Goal: Manage account settings

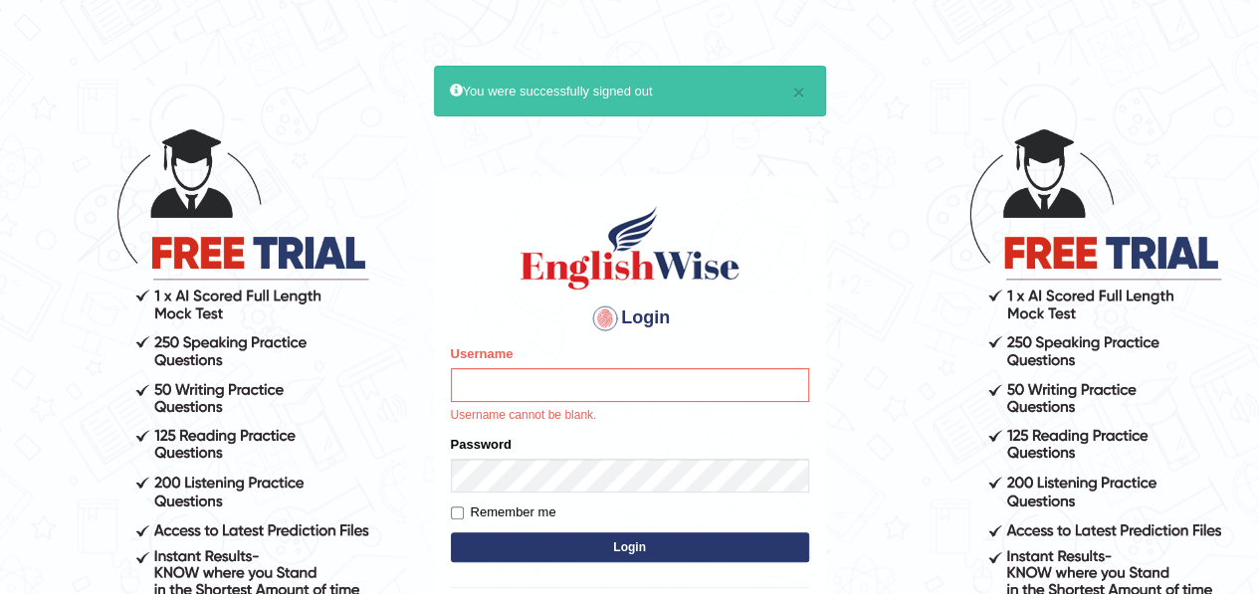
click at [559, 375] on input "Username" at bounding box center [630, 385] width 358 height 34
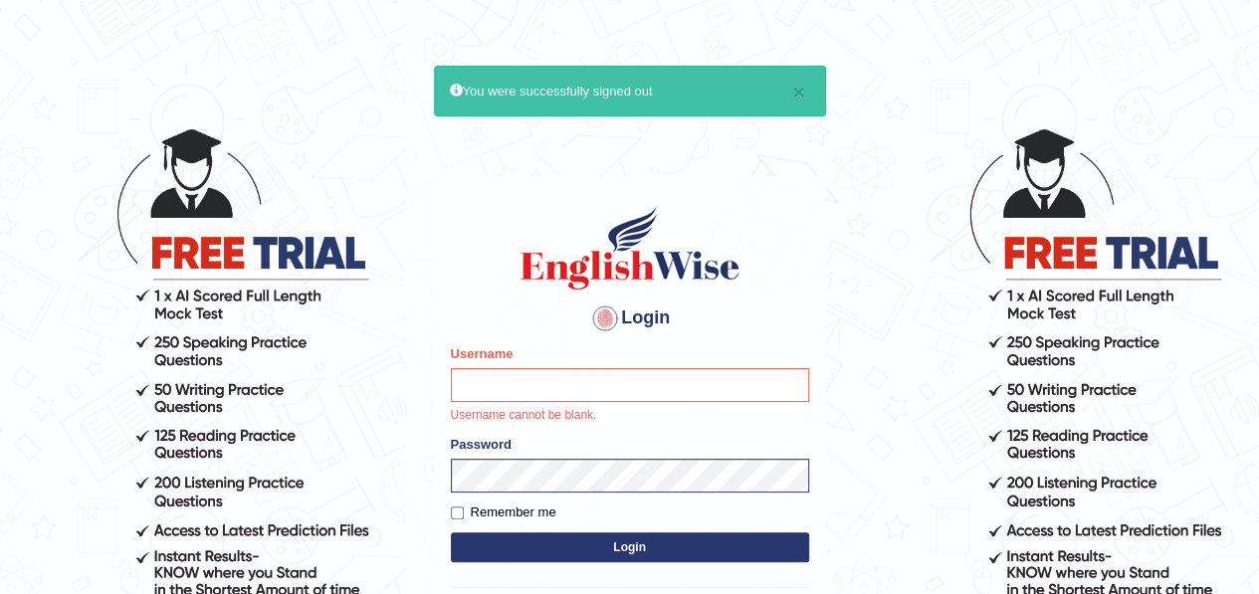
type input "Mataika"
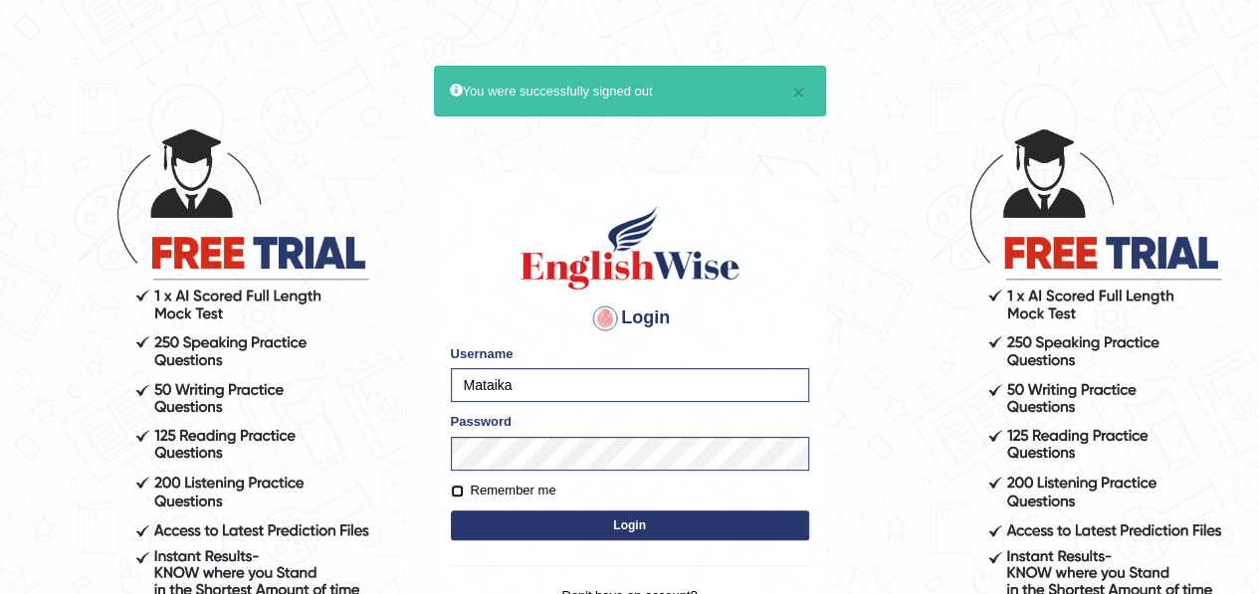
click at [454, 488] on input "Remember me" at bounding box center [457, 491] width 13 height 13
checkbox input "true"
click at [528, 529] on button "Login" at bounding box center [630, 525] width 358 height 30
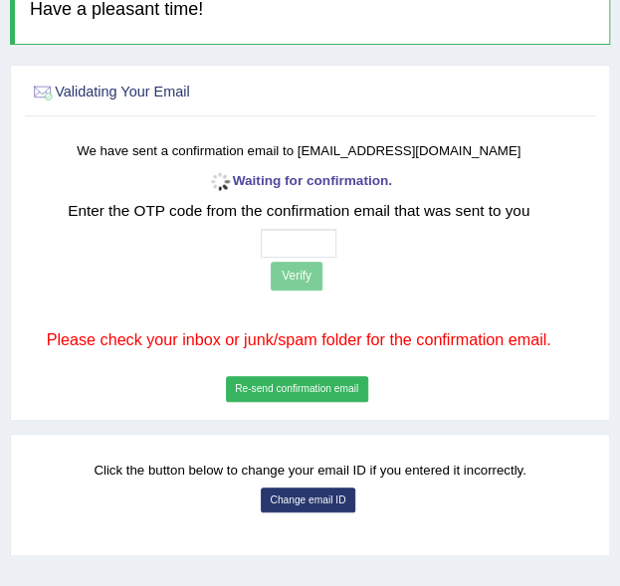
scroll to position [195, 0]
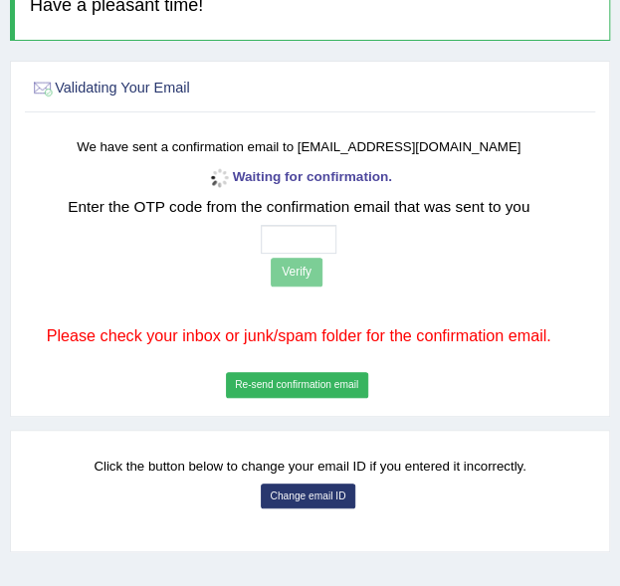
click at [328, 491] on button "Change email ID" at bounding box center [308, 497] width 95 height 26
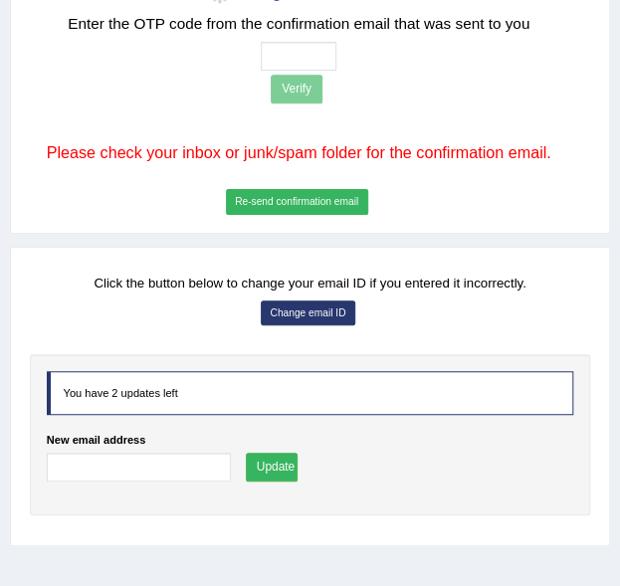
scroll to position [458, 0]
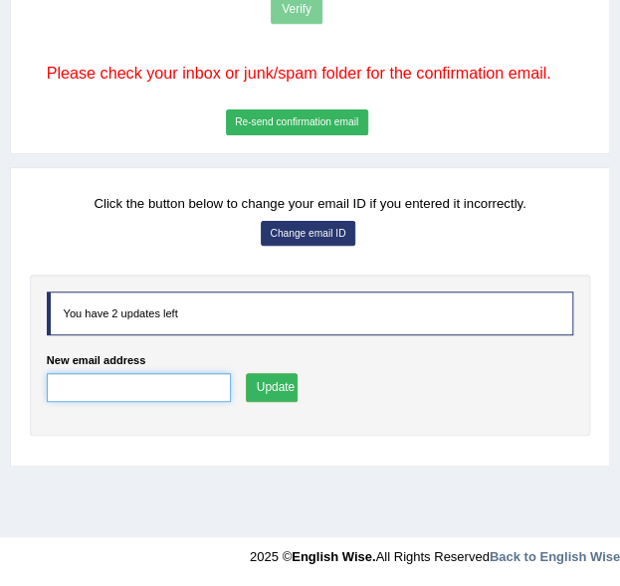
click at [199, 376] on input "New email address" at bounding box center [139, 387] width 184 height 29
type input "[EMAIL_ADDRESS][DOMAIN_NAME]"
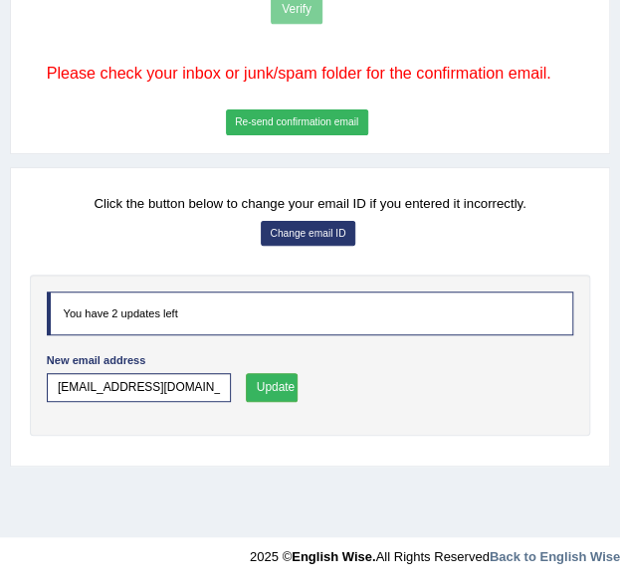
click at [264, 378] on button "Update" at bounding box center [272, 387] width 53 height 29
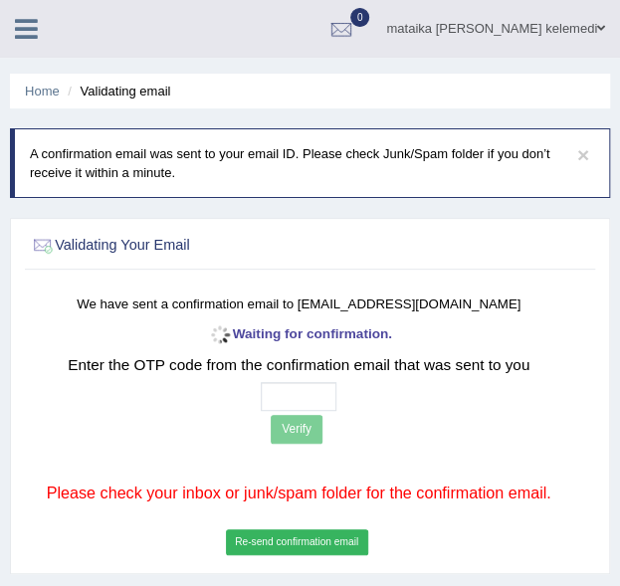
click at [20, 22] on icon at bounding box center [26, 29] width 23 height 26
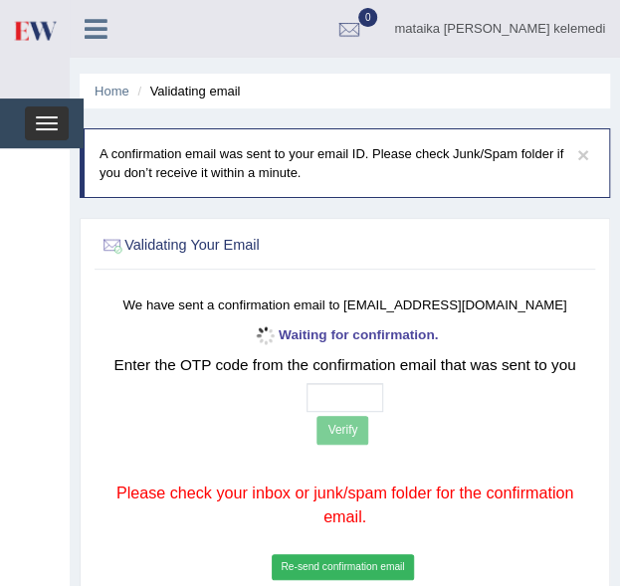
click at [47, 128] on span "button" at bounding box center [47, 129] width 22 height 2
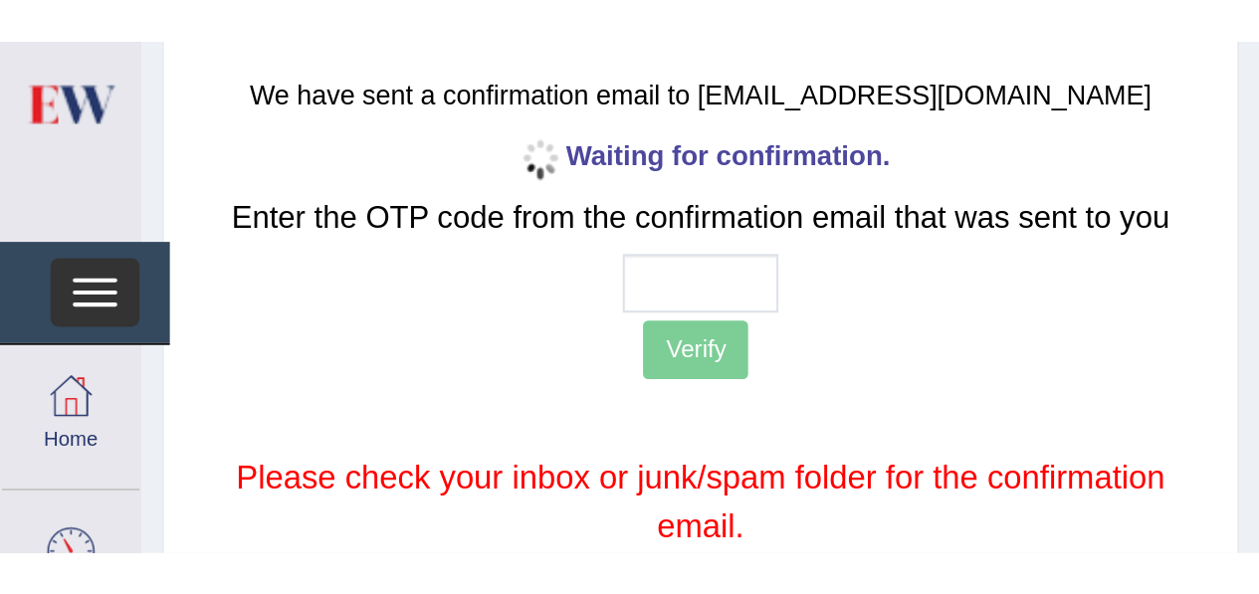
scroll to position [276, 0]
